Goal: Transaction & Acquisition: Book appointment/travel/reservation

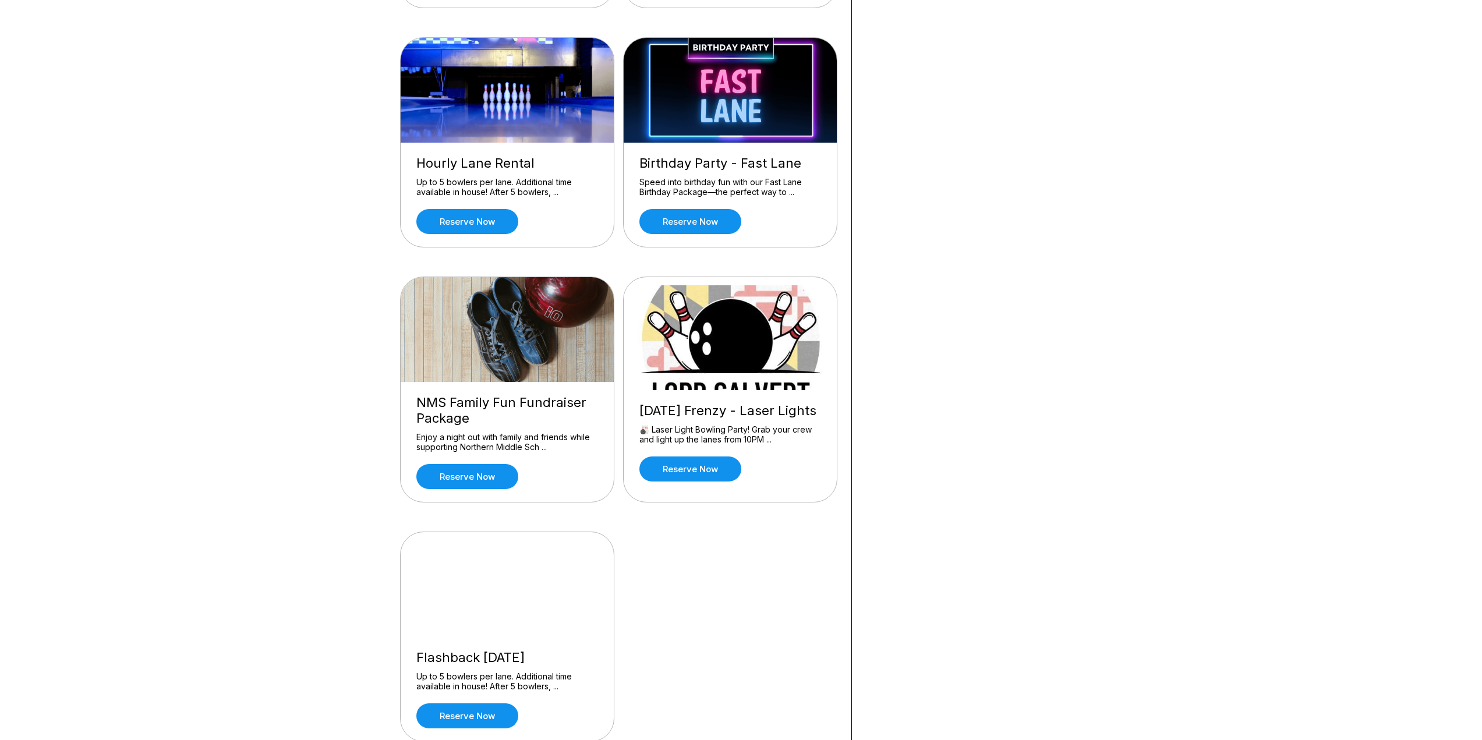
scroll to position [466, 0]
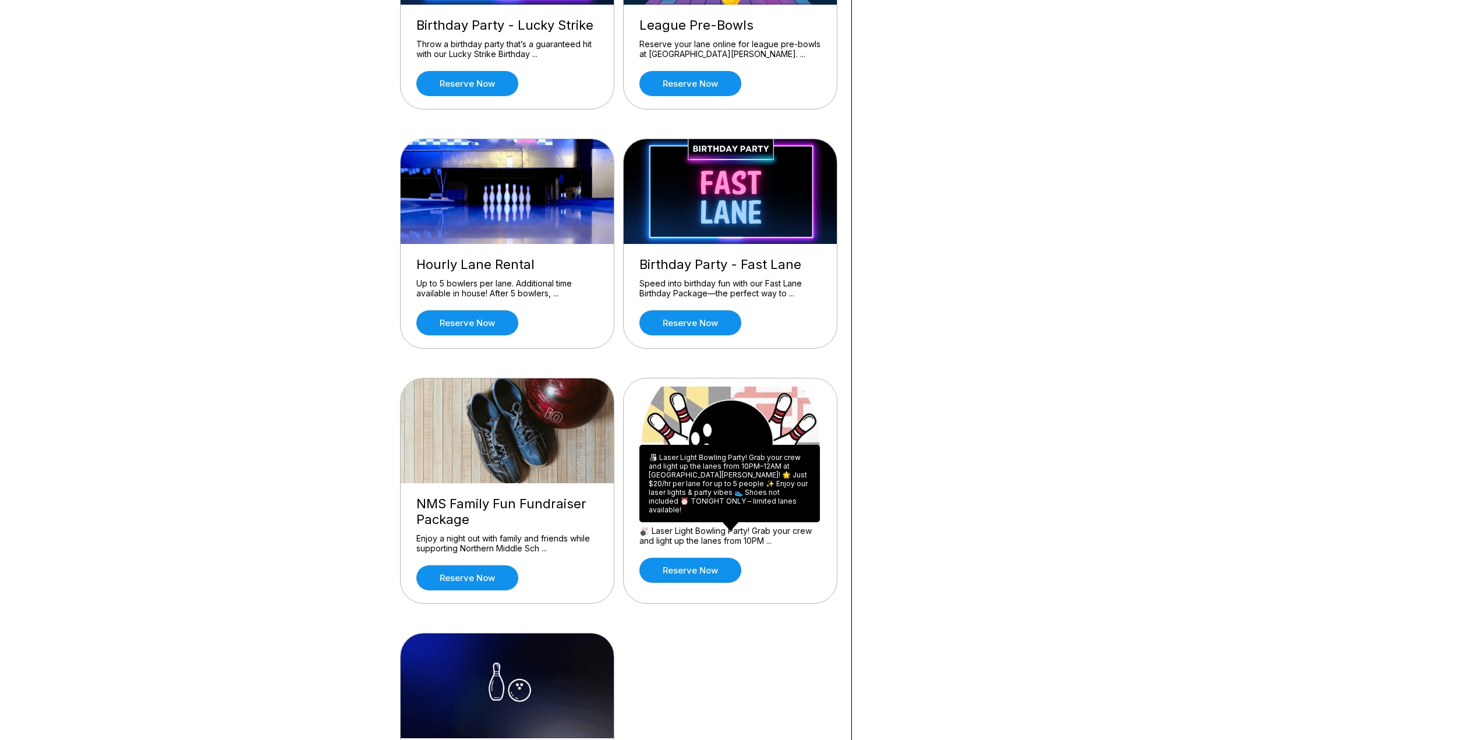
click at [705, 546] on div "🎳 Laser Light Bowling Party! Grab your crew and light up the lanes from 10PM ..." at bounding box center [730, 536] width 182 height 20
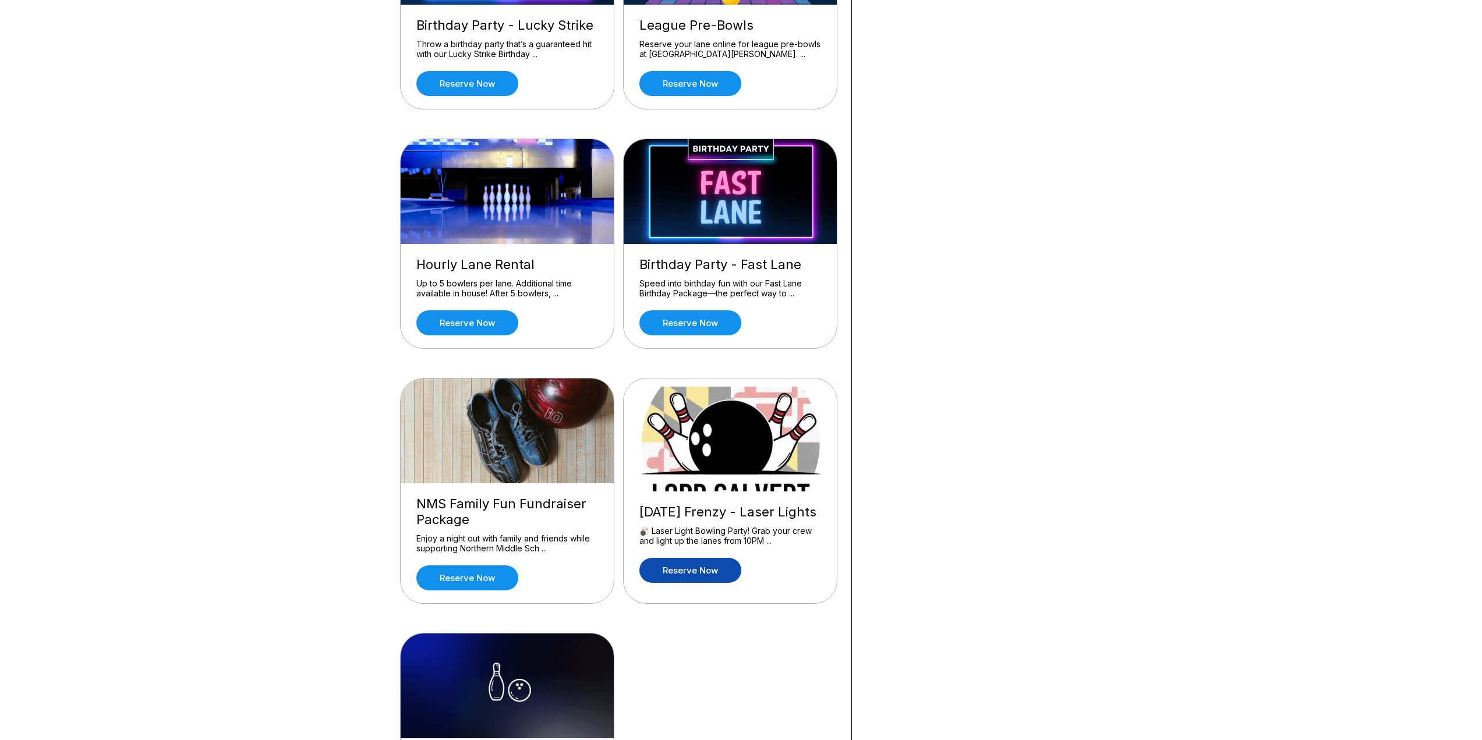
click at [698, 570] on link "Reserve now" at bounding box center [690, 570] width 102 height 25
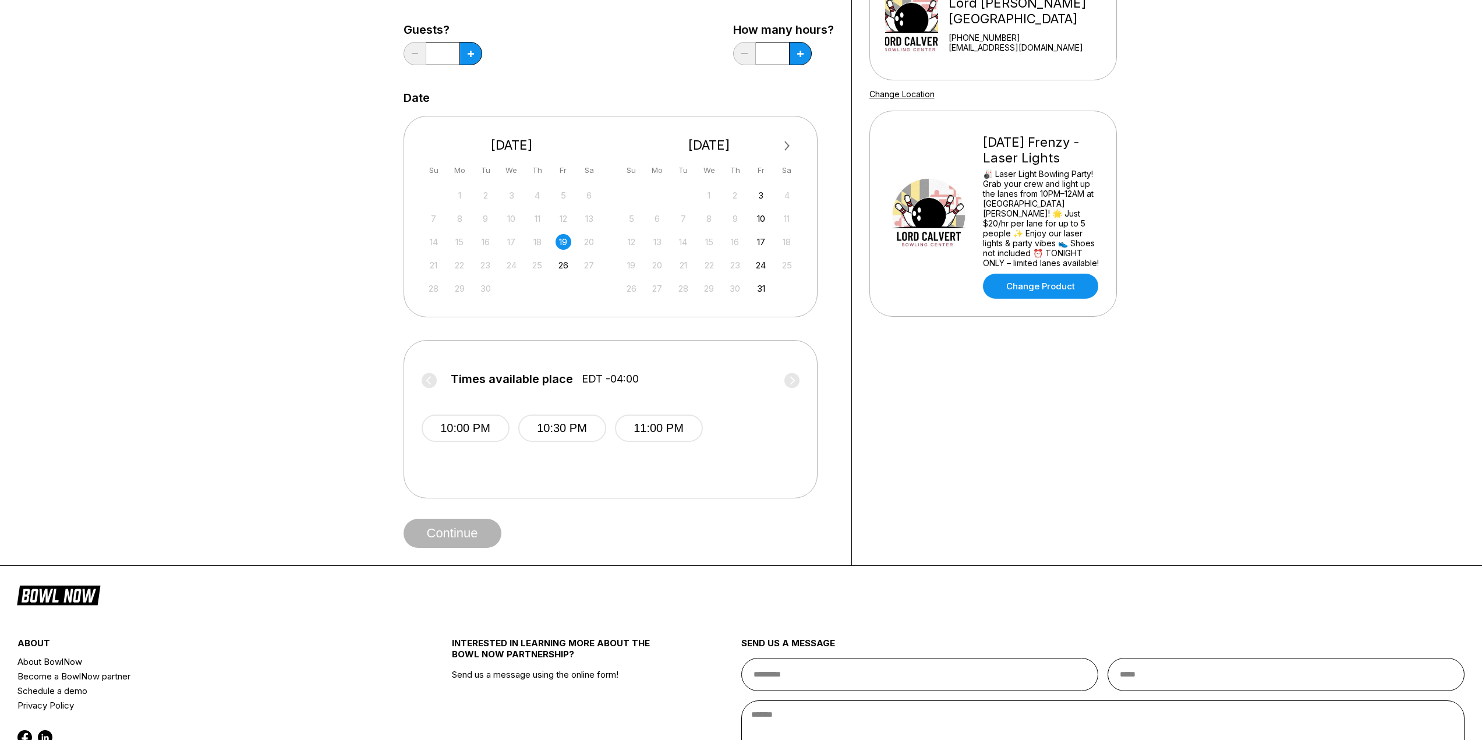
scroll to position [175, 0]
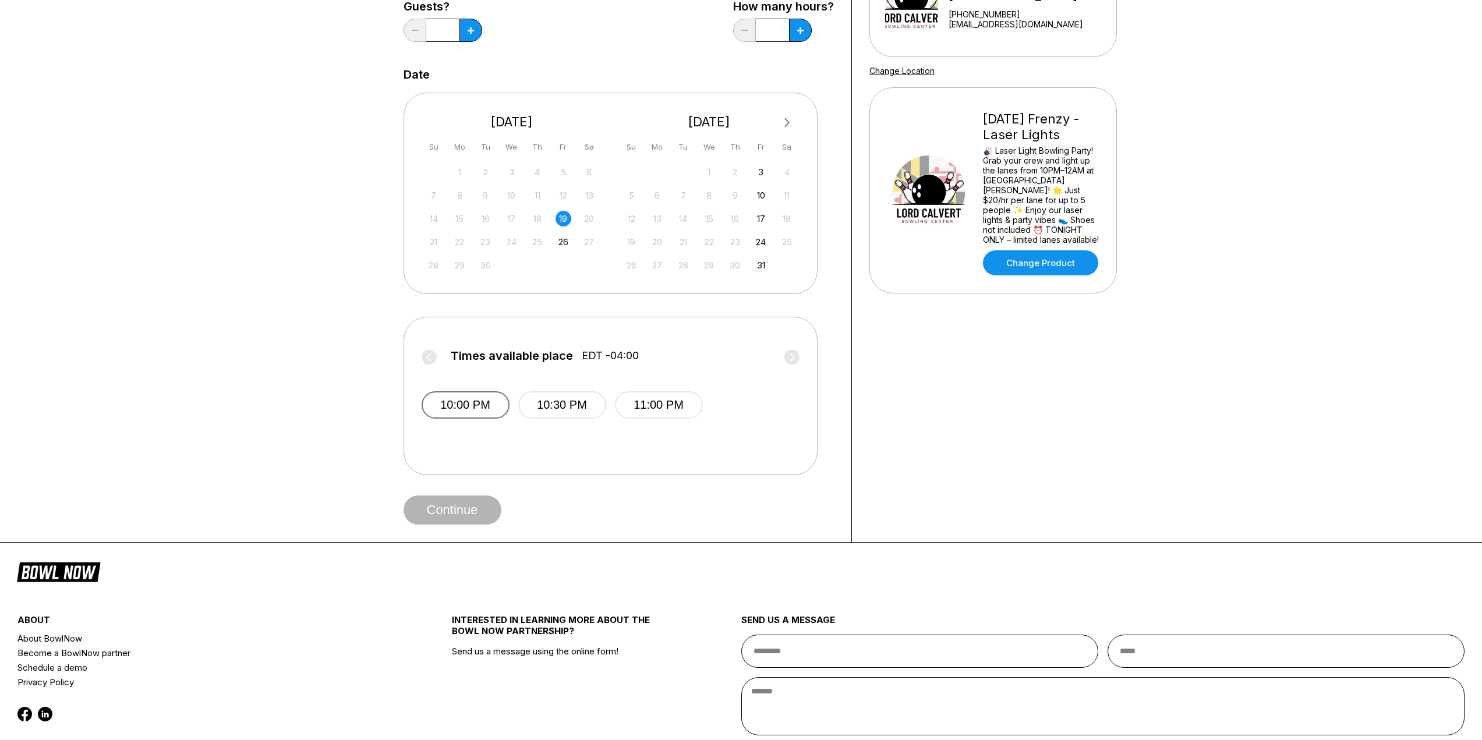
click at [480, 405] on button "10:00 PM" at bounding box center [466, 404] width 88 height 27
click at [490, 503] on button "Continue" at bounding box center [453, 510] width 98 height 29
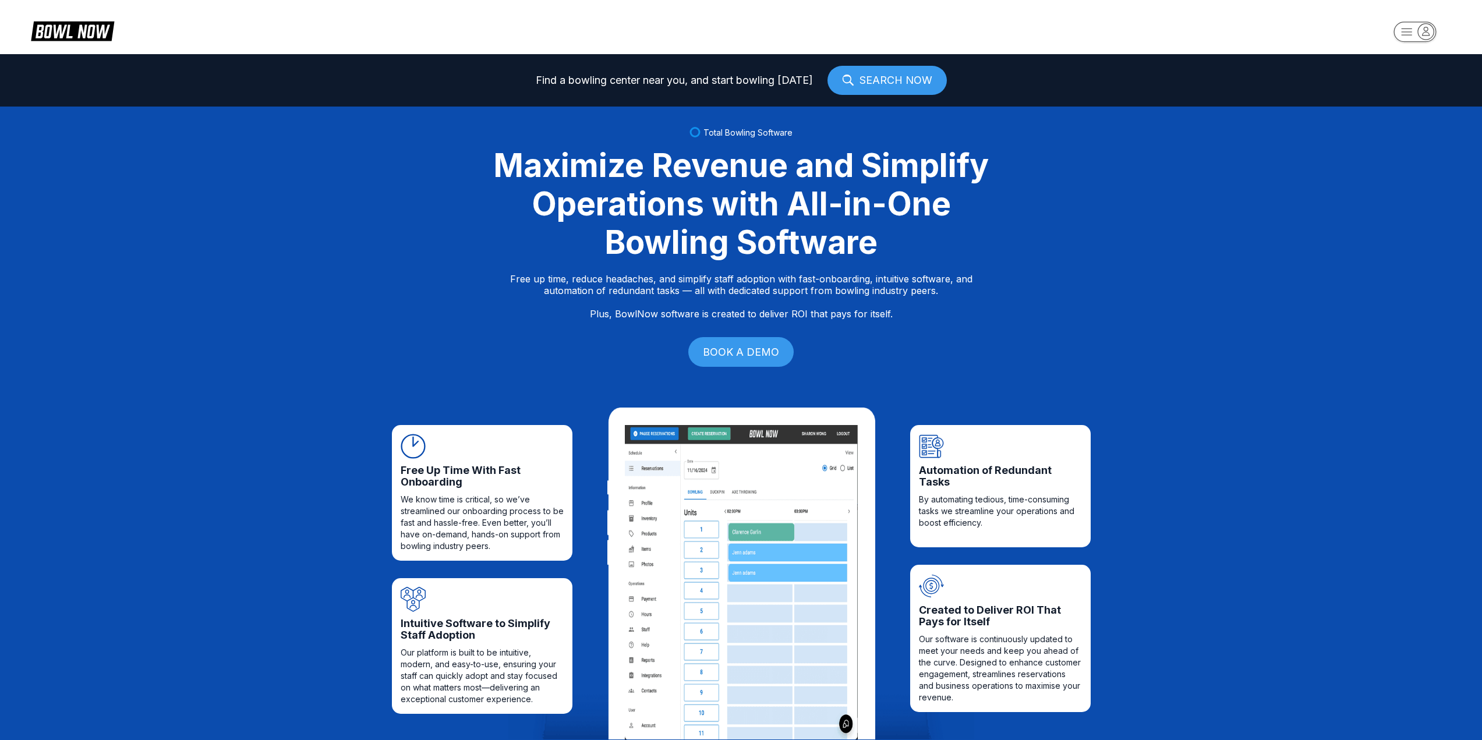
click at [1422, 40] on rect "button" at bounding box center [1415, 32] width 43 height 20
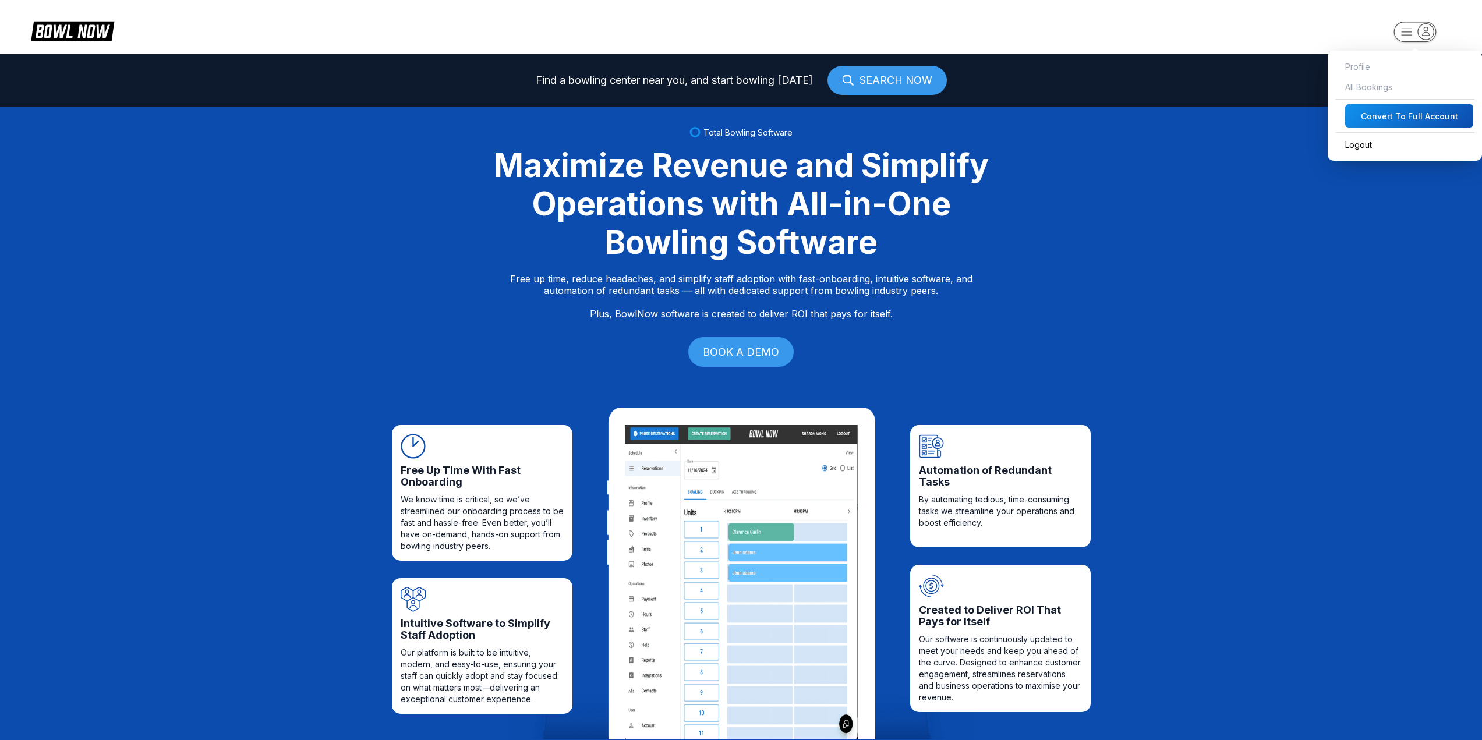
click at [1247, 84] on div "Find a bowling center near you, and start bowling today SEARCH NOW" at bounding box center [741, 80] width 1482 height 52
